Goal: Information Seeking & Learning: Learn about a topic

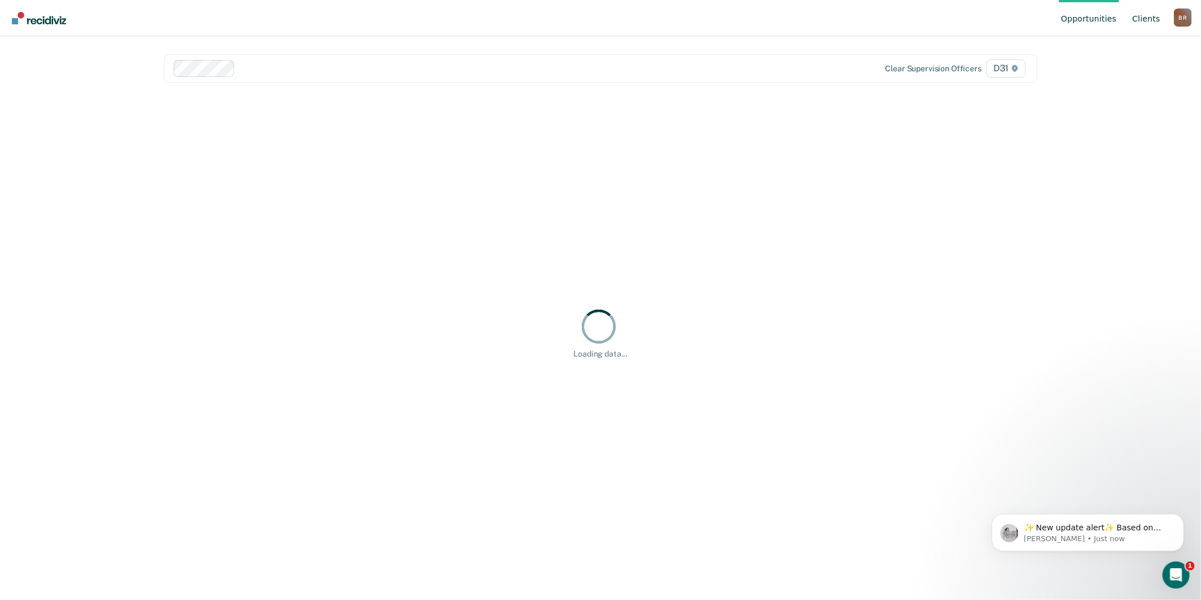
click at [1140, 17] on link "Client s" at bounding box center [1147, 18] width 32 height 36
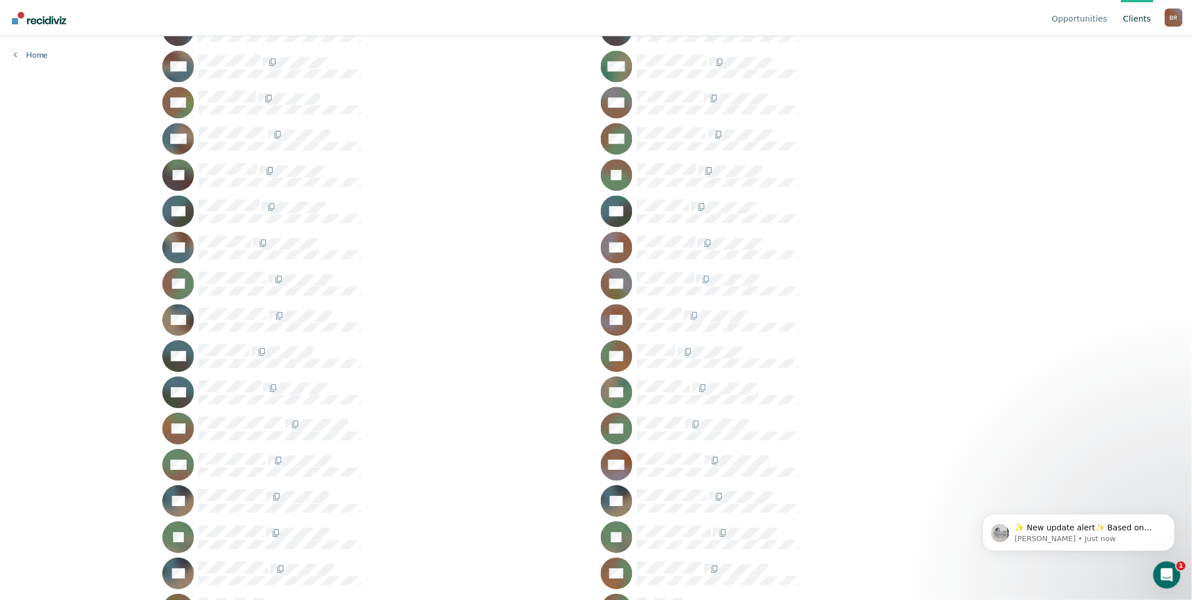
scroll to position [1005, 0]
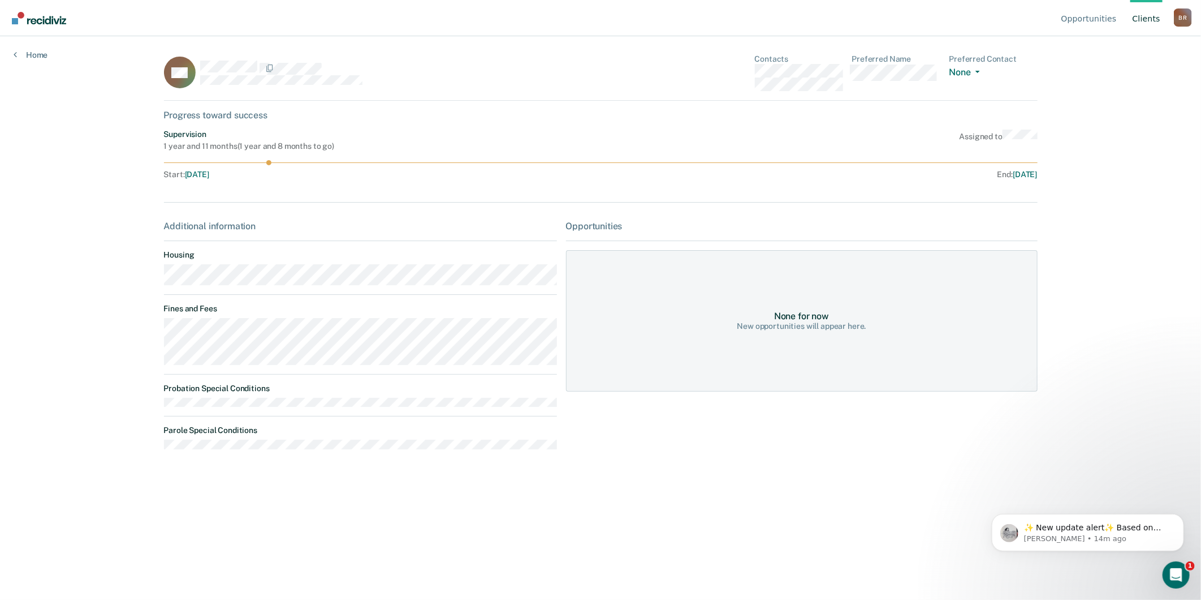
click at [1141, 12] on link "Client s" at bounding box center [1147, 18] width 32 height 36
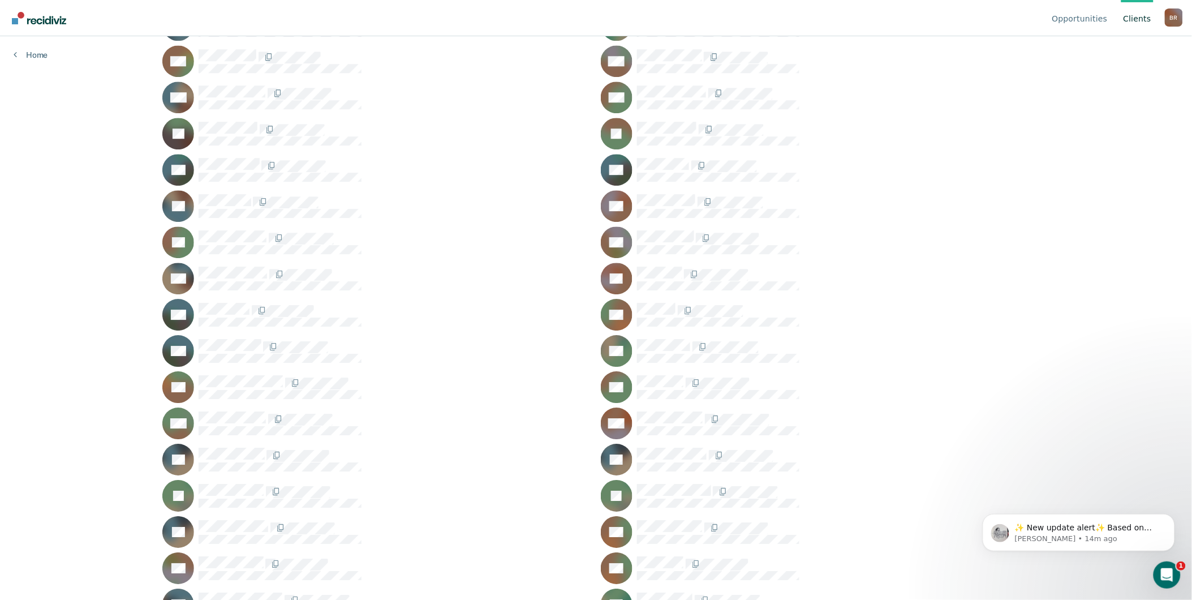
scroll to position [1131, 0]
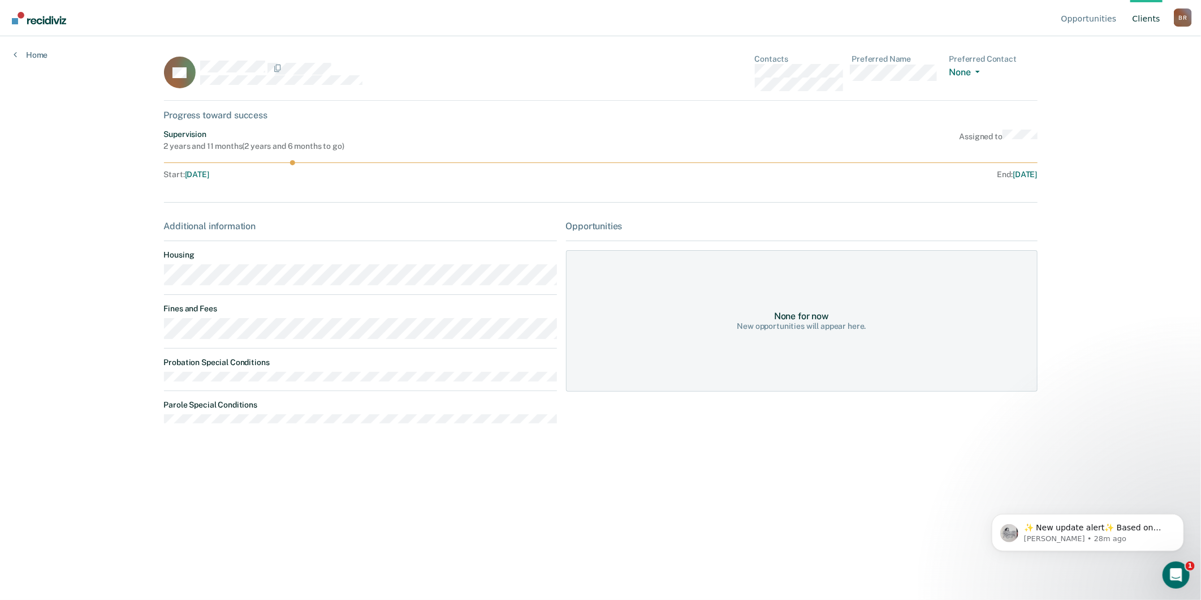
click at [1139, 18] on link "Client s" at bounding box center [1147, 18] width 32 height 36
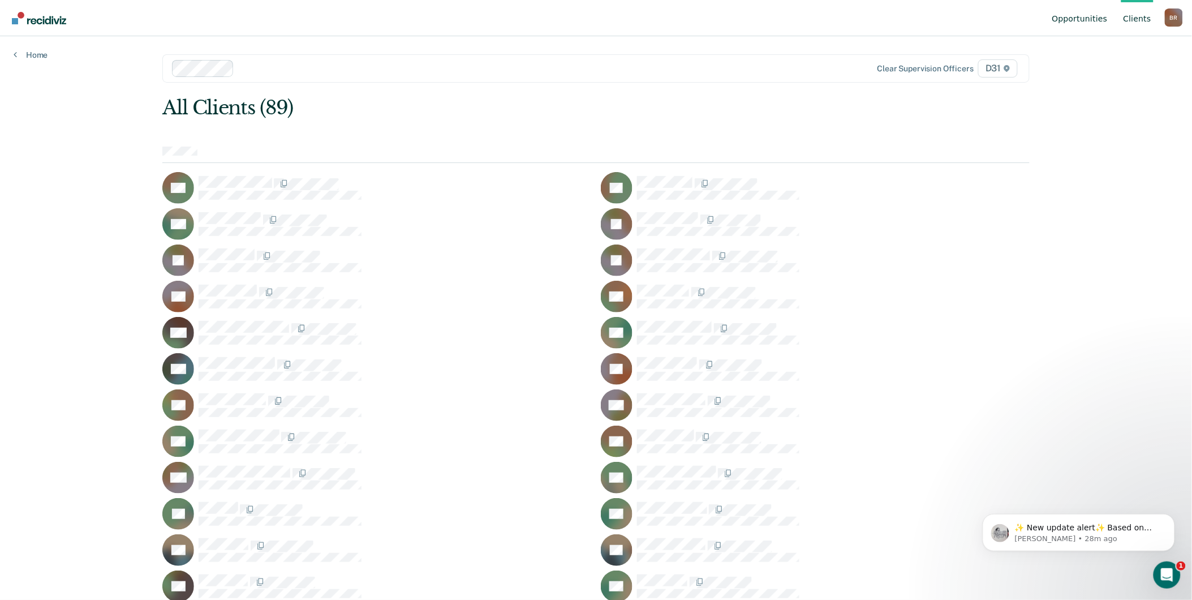
click at [1072, 19] on link "Opportunities" at bounding box center [1080, 18] width 60 height 36
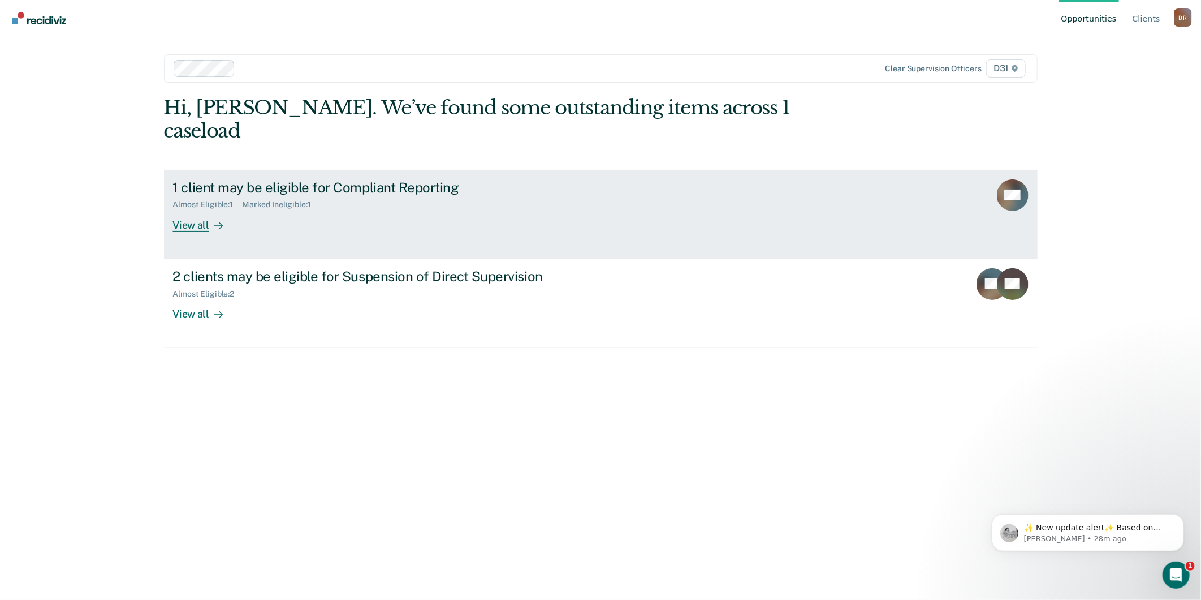
click at [209, 218] on div at bounding box center [216, 224] width 14 height 13
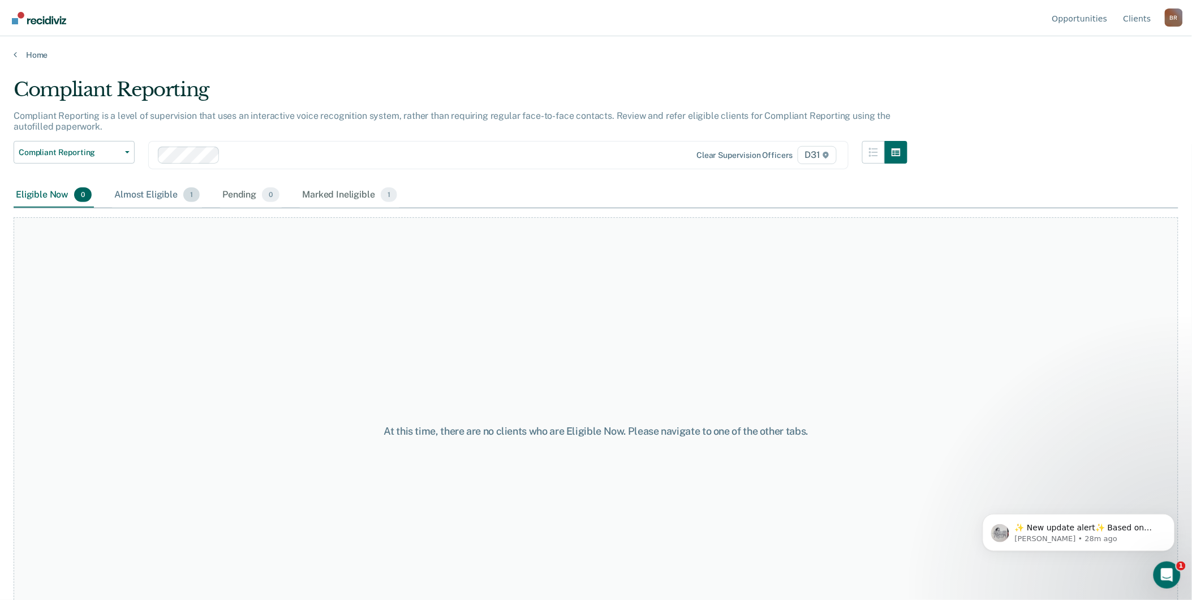
click at [173, 193] on div "Almost Eligible 1" at bounding box center [157, 195] width 90 height 25
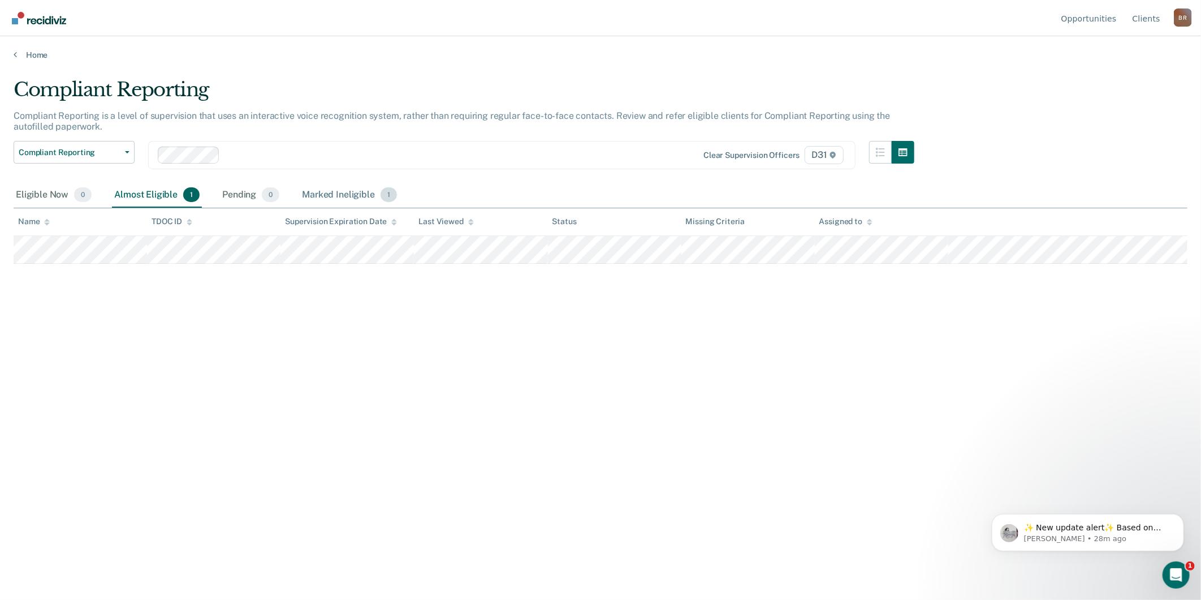
click at [324, 189] on div "Marked Ineligible 1" at bounding box center [350, 195] width 100 height 25
click at [161, 196] on div "Almost Eligible 1" at bounding box center [157, 195] width 90 height 25
click at [36, 54] on link "Home" at bounding box center [601, 55] width 1174 height 10
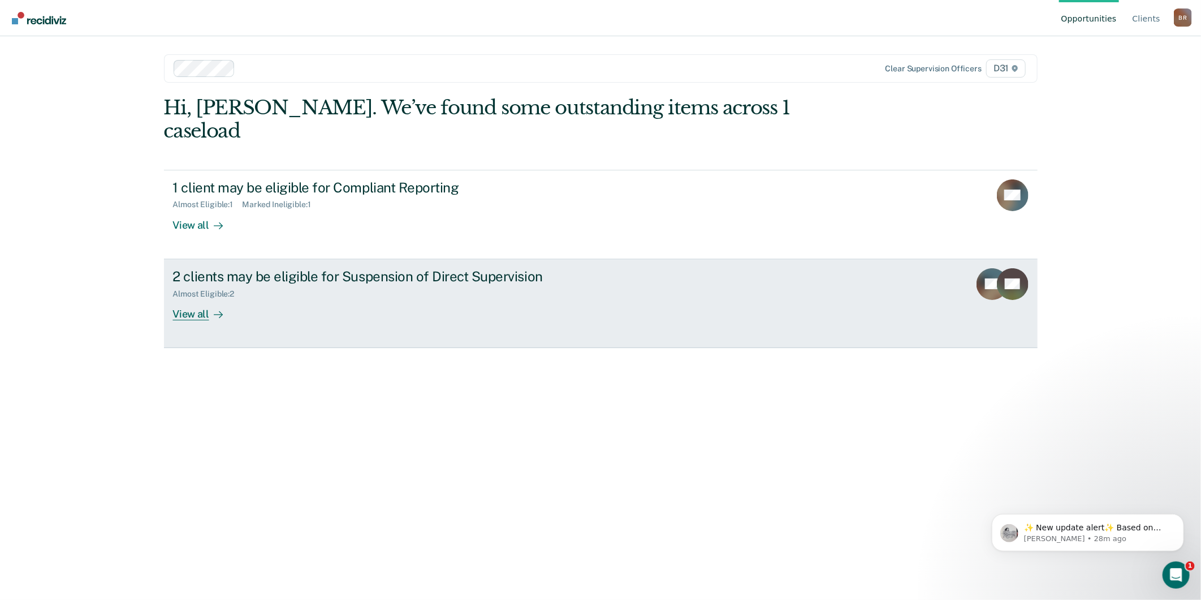
click at [205, 298] on div "View all" at bounding box center [204, 309] width 63 height 22
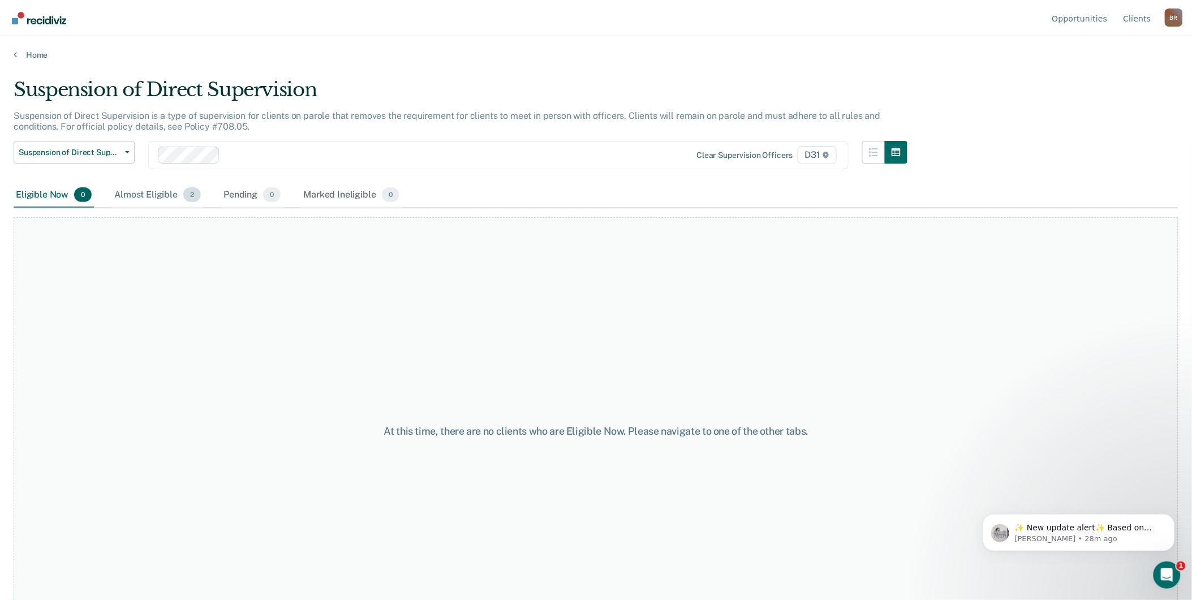
click at [159, 194] on div "Almost Eligible 2" at bounding box center [157, 195] width 91 height 25
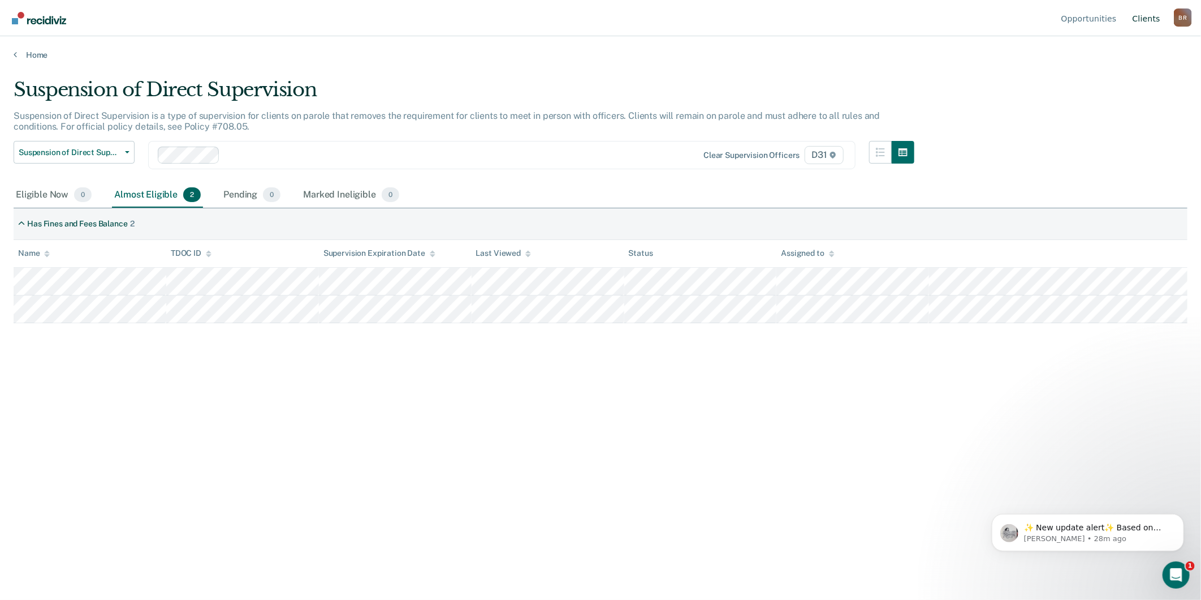
click at [1154, 15] on link "Client s" at bounding box center [1147, 18] width 32 height 36
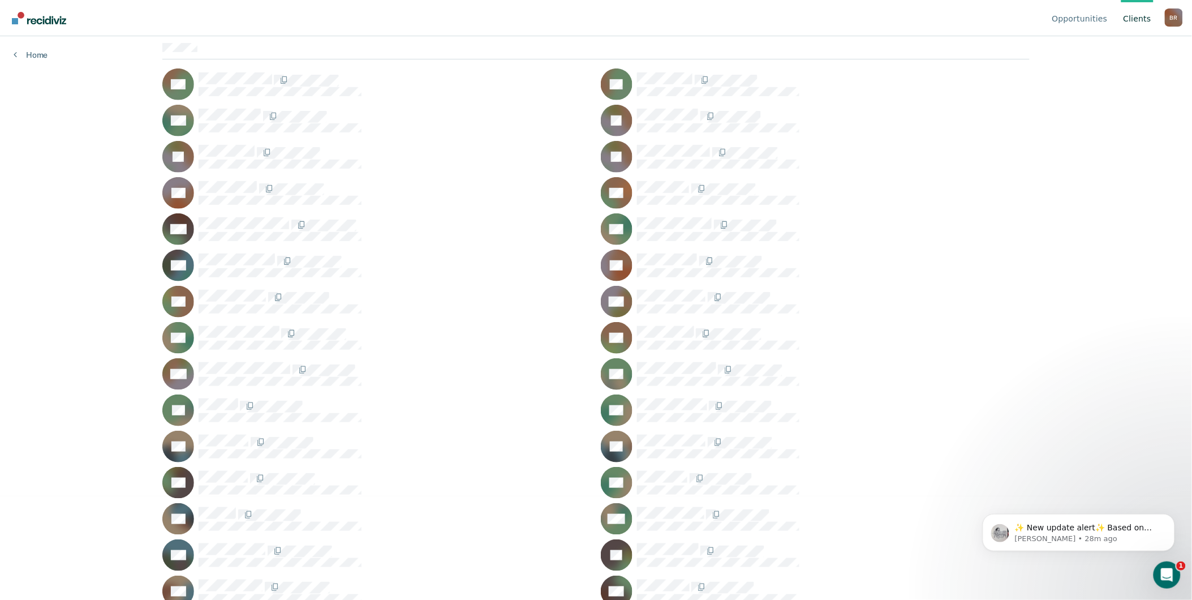
scroll to position [126, 0]
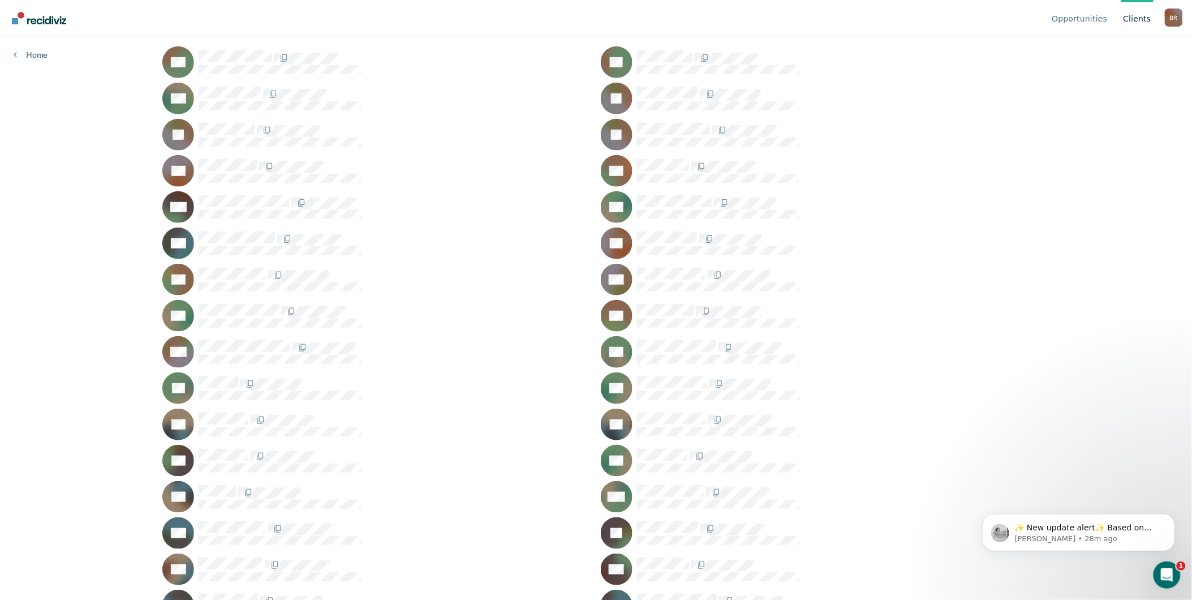
click at [257, 338] on div "ME" at bounding box center [376, 352] width 429 height 32
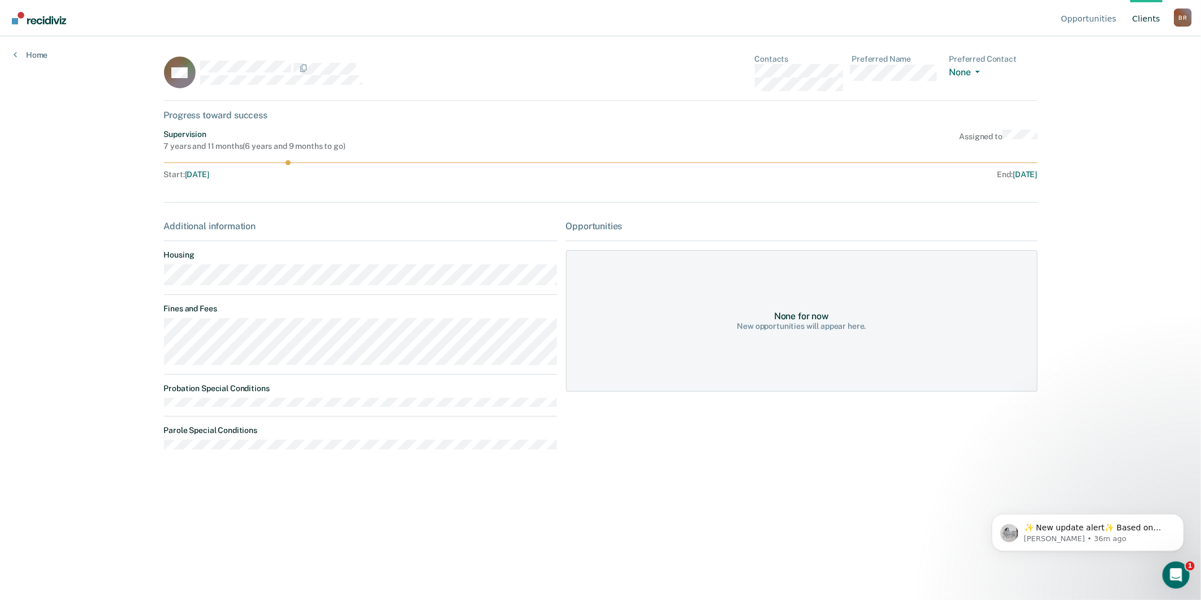
click at [1145, 17] on link "Client s" at bounding box center [1147, 18] width 32 height 36
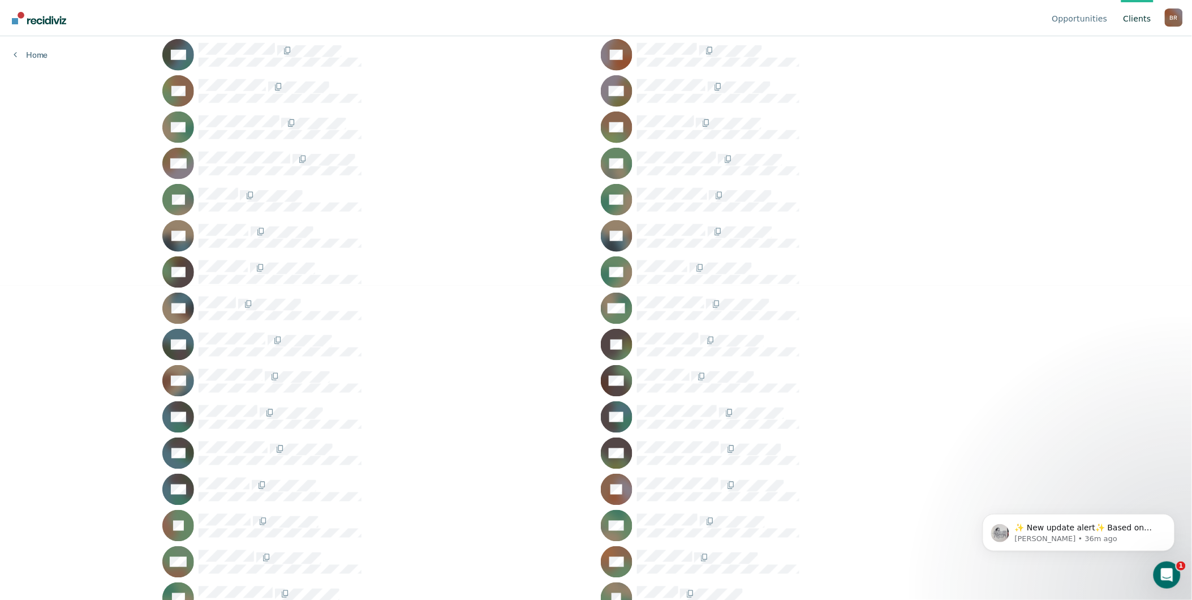
scroll to position [377, 0]
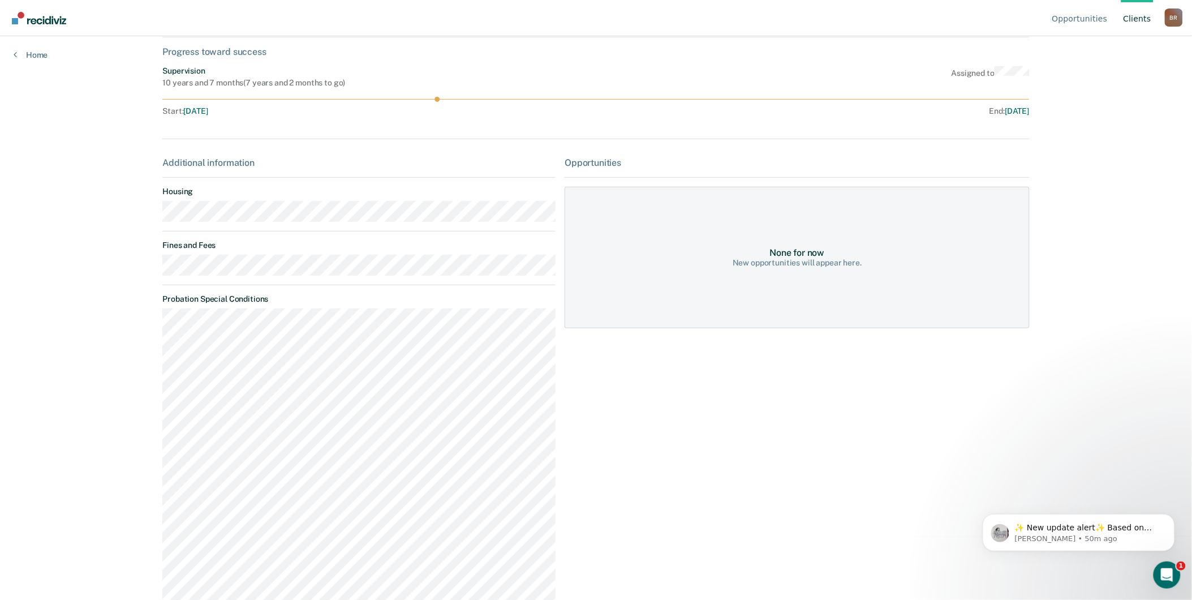
scroll to position [63, 0]
click at [1145, 20] on link "Client s" at bounding box center [1137, 18] width 32 height 36
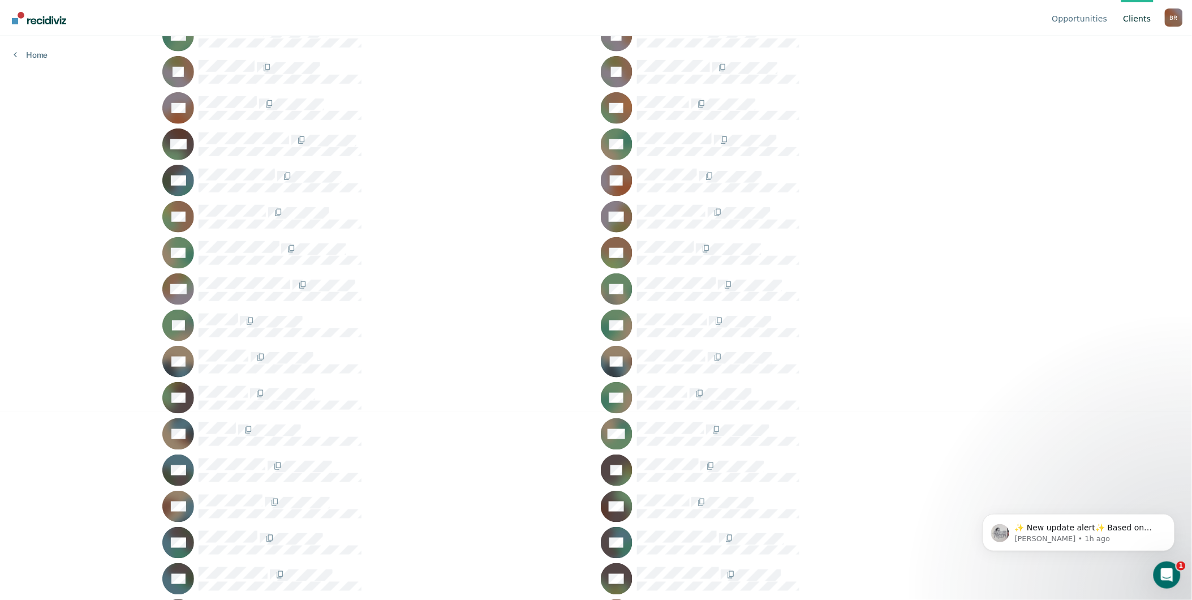
scroll to position [251, 0]
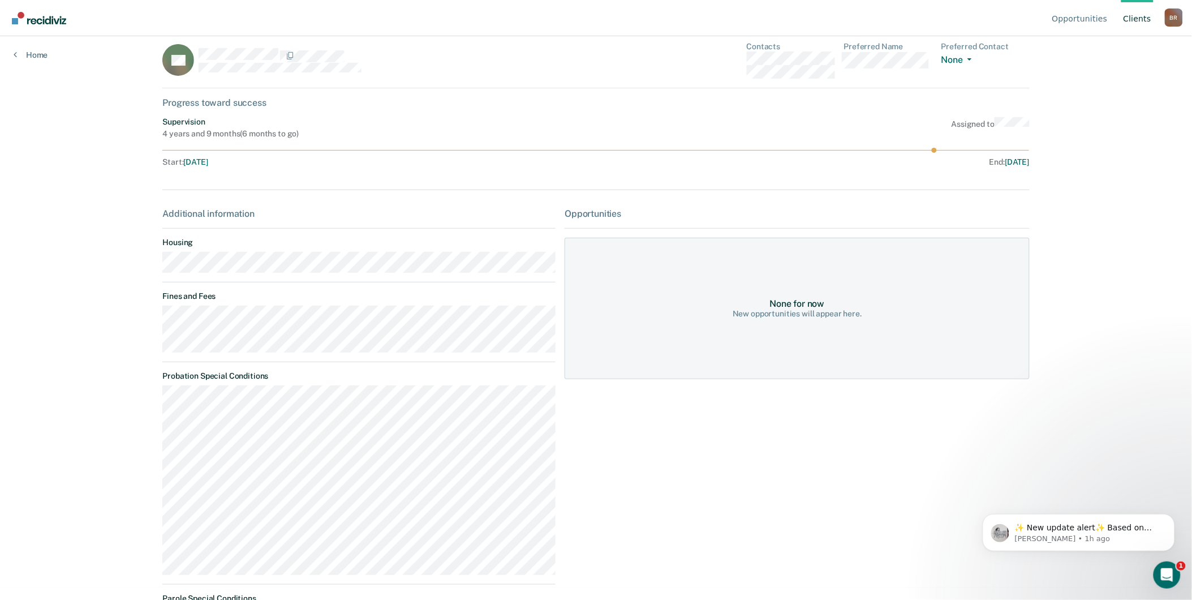
scroll to position [53, 0]
